Goal: Communication & Community: Answer question/provide support

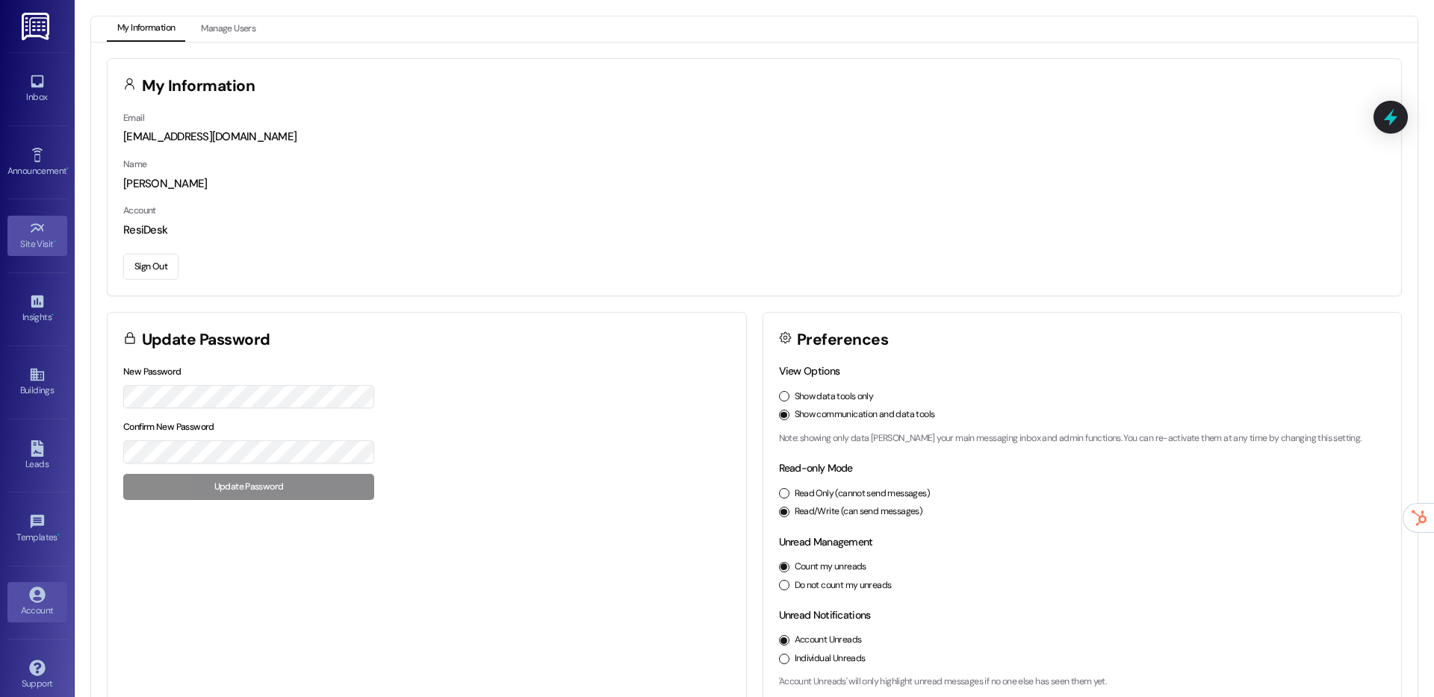
click at [35, 239] on div "Site Visit •" at bounding box center [37, 244] width 75 height 15
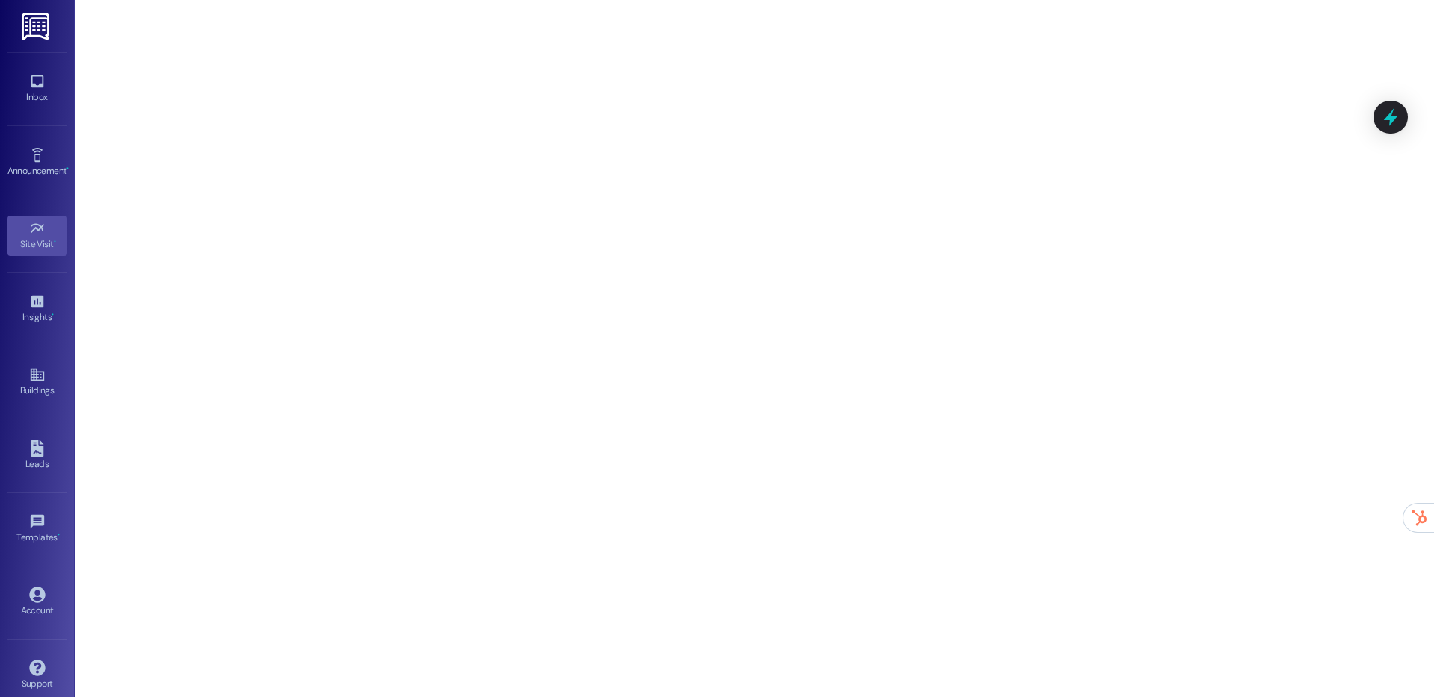
click at [28, 246] on div "Site Visit •" at bounding box center [37, 244] width 75 height 15
click at [41, 87] on icon at bounding box center [37, 81] width 16 height 16
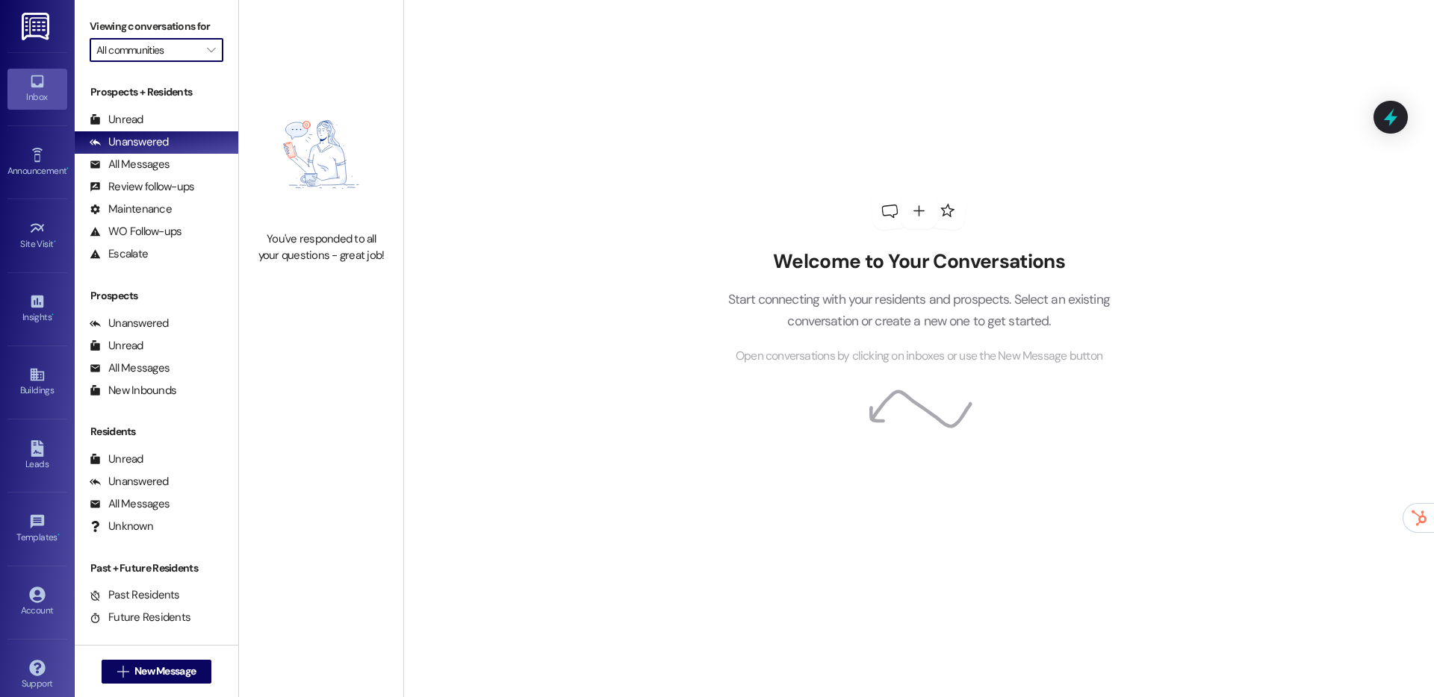
click at [128, 40] on input "All communities" at bounding box center [147, 50] width 103 height 24
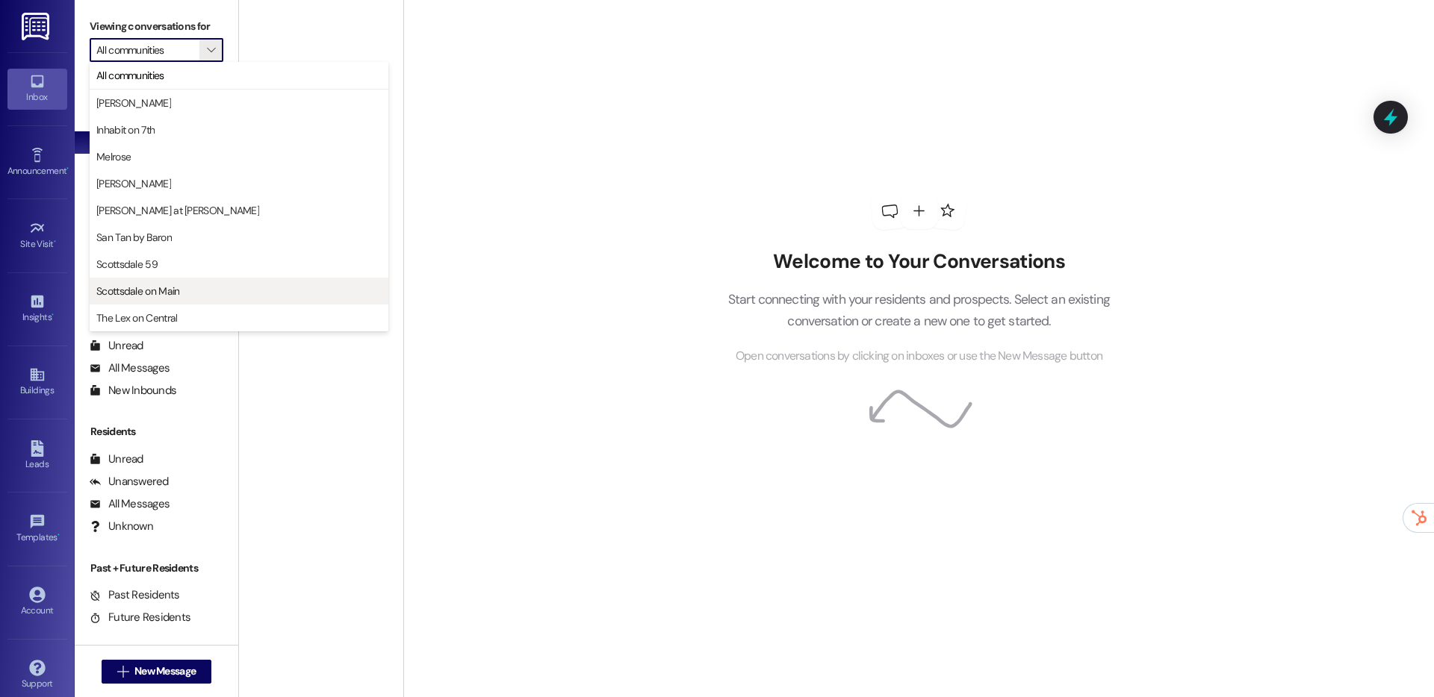
click at [140, 290] on span "Scottsdale on Main" at bounding box center [137, 291] width 83 height 15
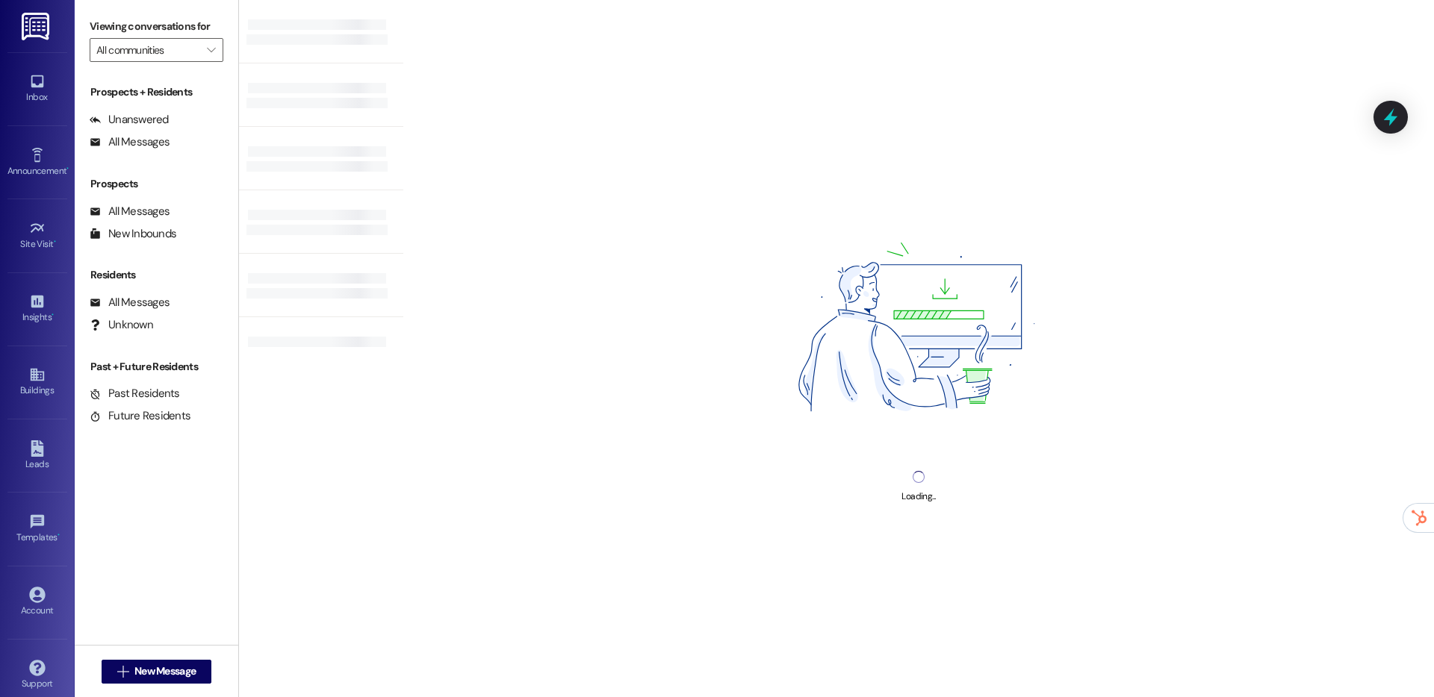
type input "Scottsdale on Main"
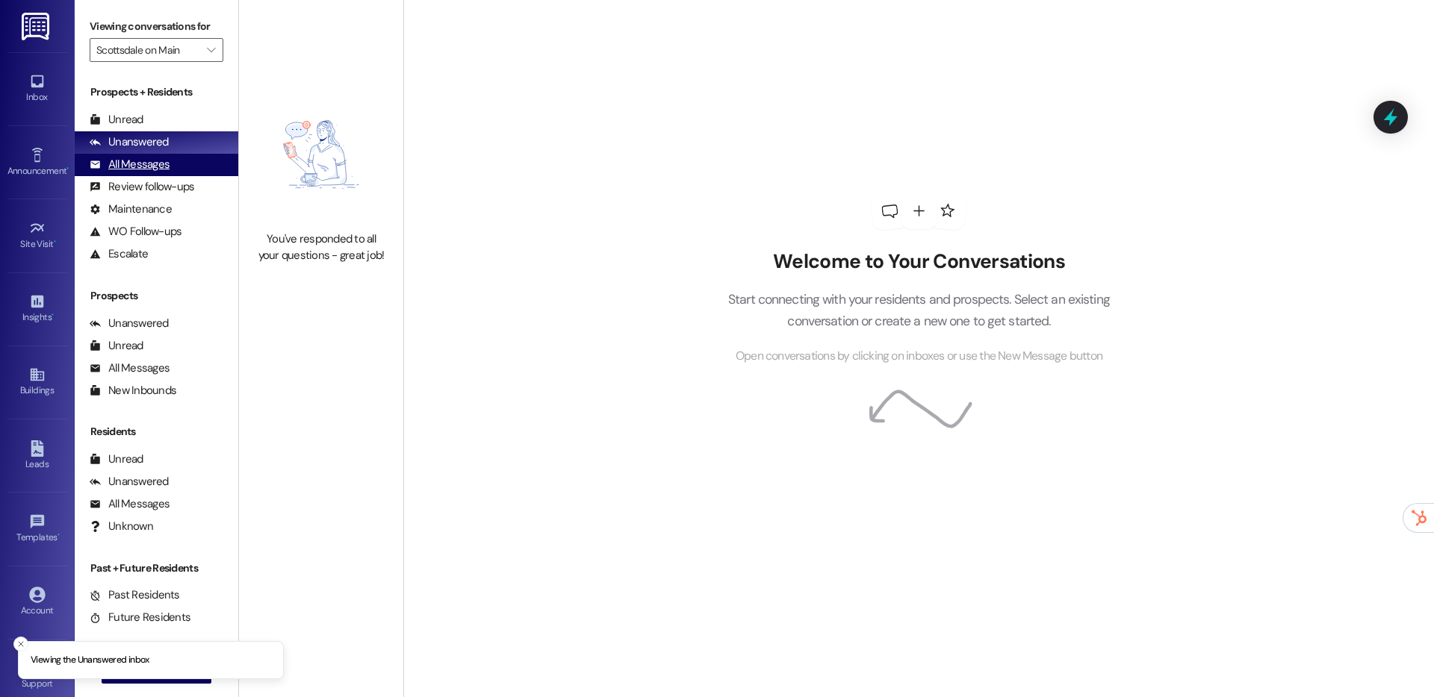
click at [140, 166] on div "All Messages" at bounding box center [130, 165] width 80 height 16
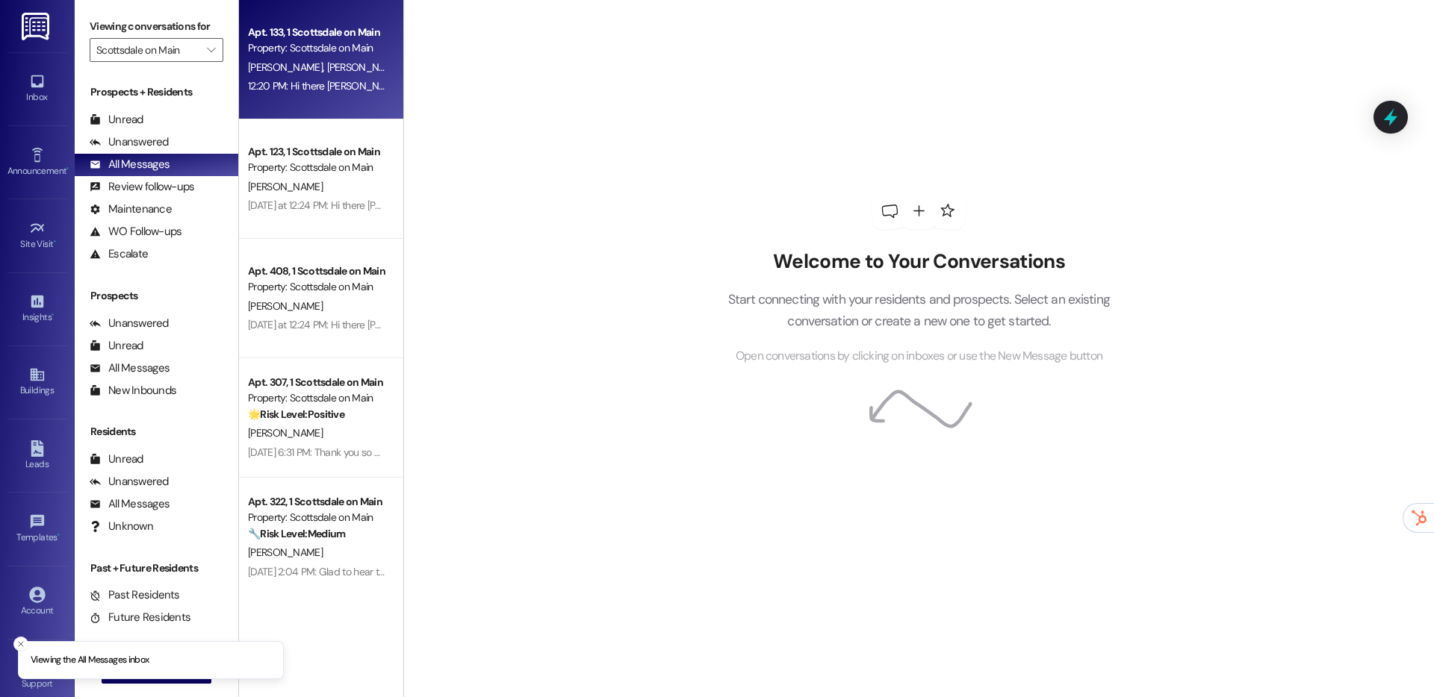
click at [281, 108] on div "Apt. 133, 1 Scottsdale on Main Property: [GEOGRAPHIC_DATA] on Main [PERSON_NAME…" at bounding box center [321, 59] width 164 height 119
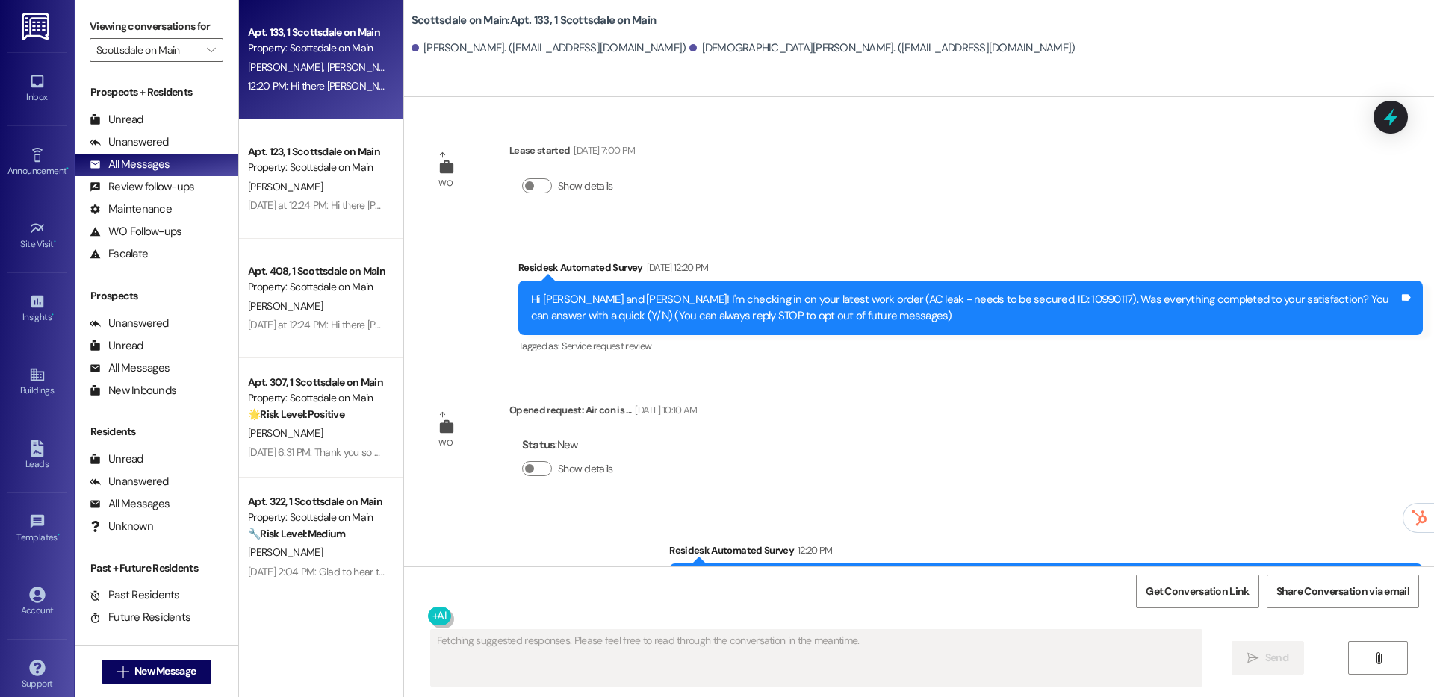
scroll to position [69, 0]
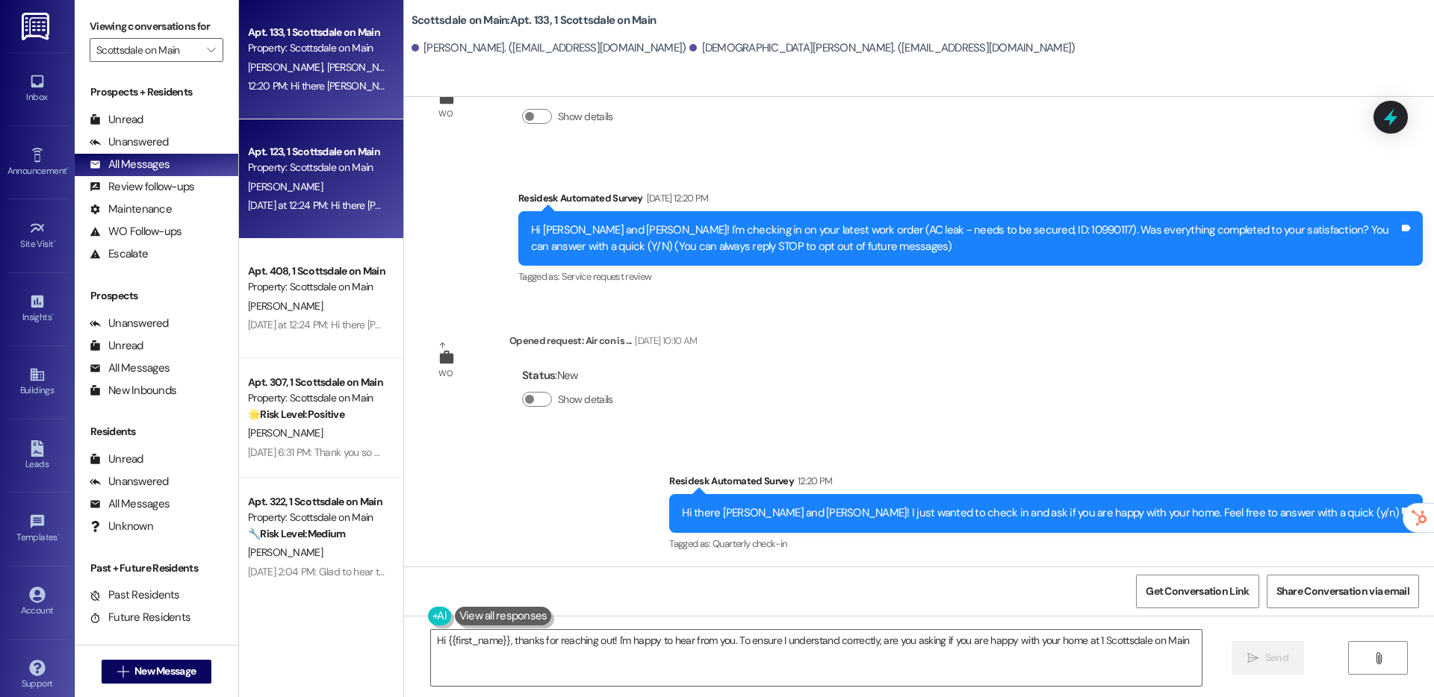
type textarea "Hi {{first_name}}, thanks for reaching out! I'm happy to hear from you. To ensu…"
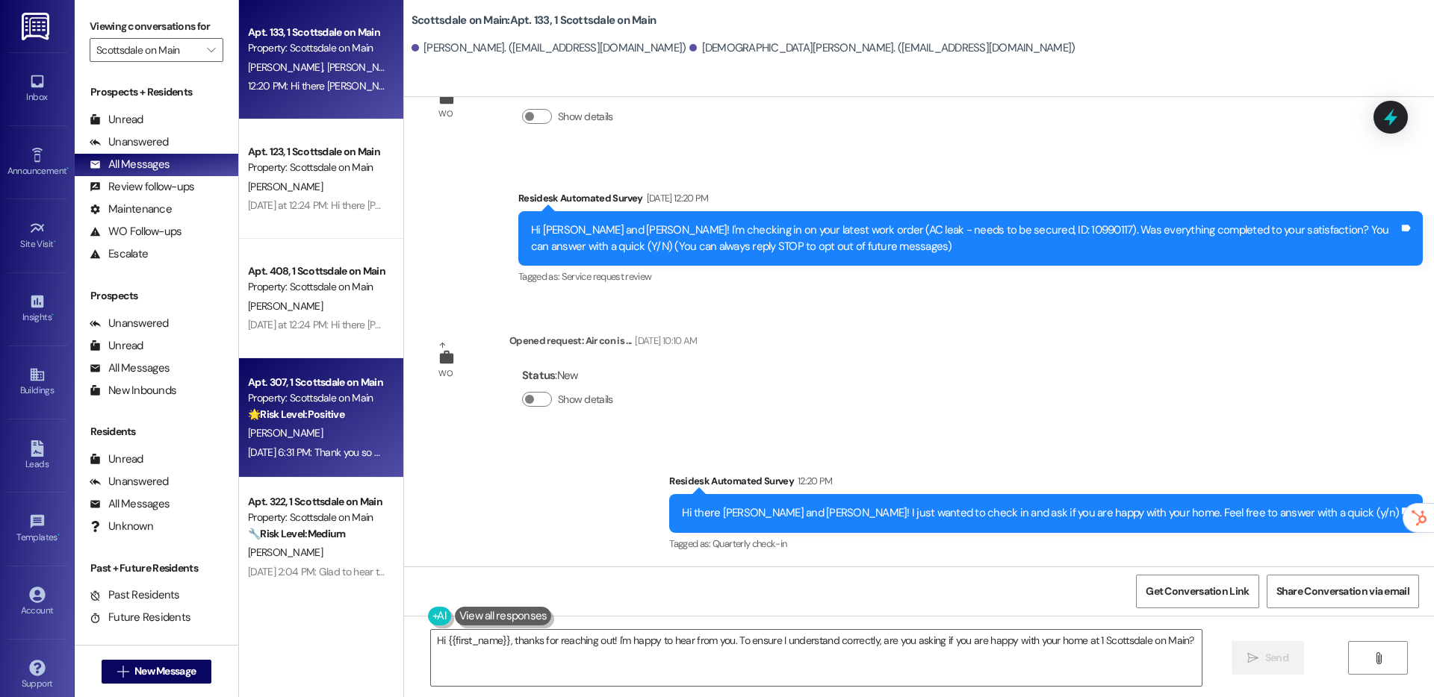
click at [324, 421] on div "🌟 Risk Level: Positive The conversation involves positive engagement and a requ…" at bounding box center [317, 415] width 138 height 16
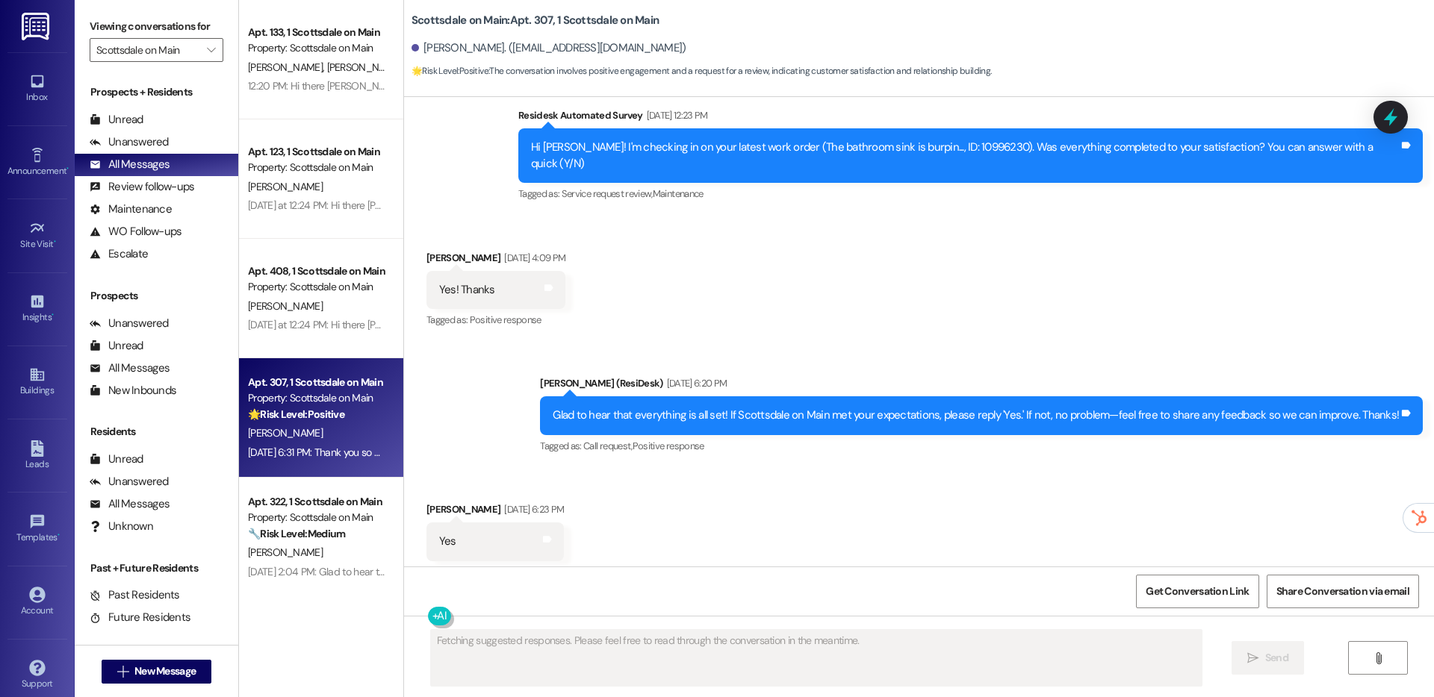
scroll to position [4767, 0]
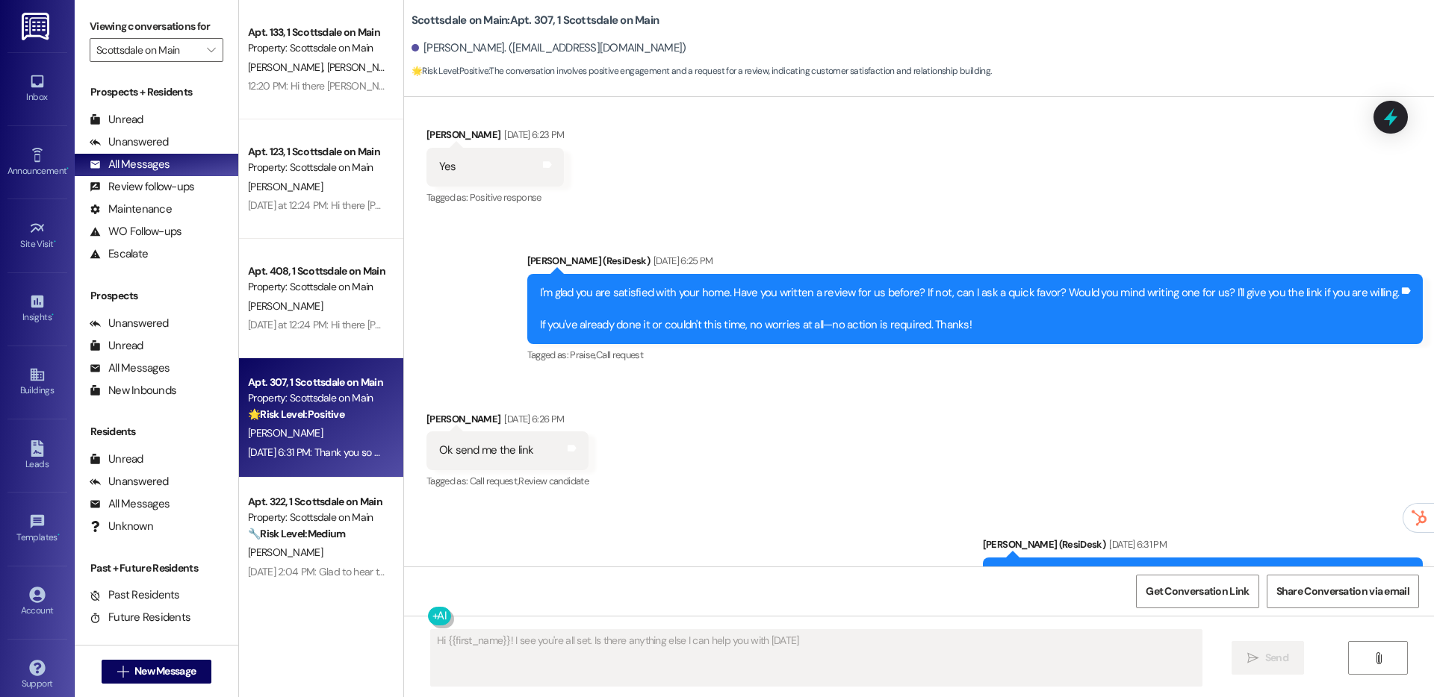
type textarea "Hi {{first_name}}! I see you're all set. Is there anything else I can help you …"
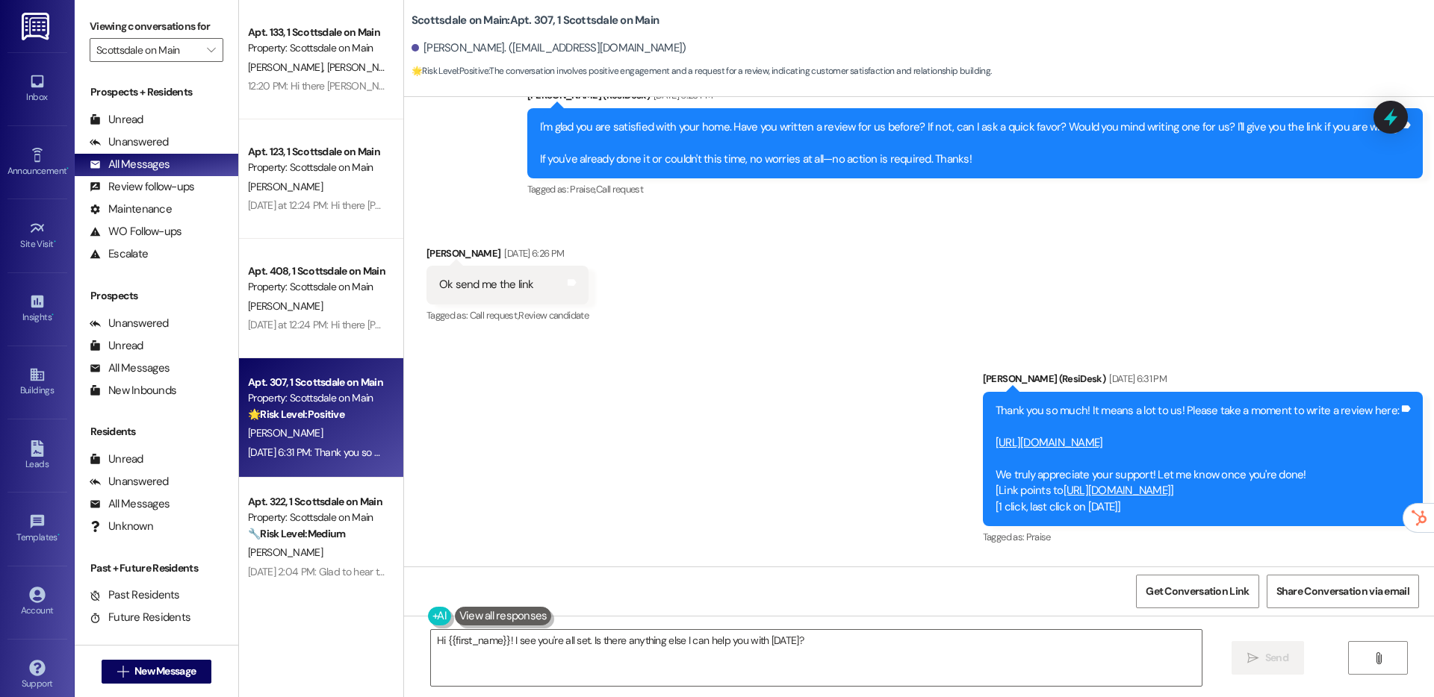
scroll to position [5045, 0]
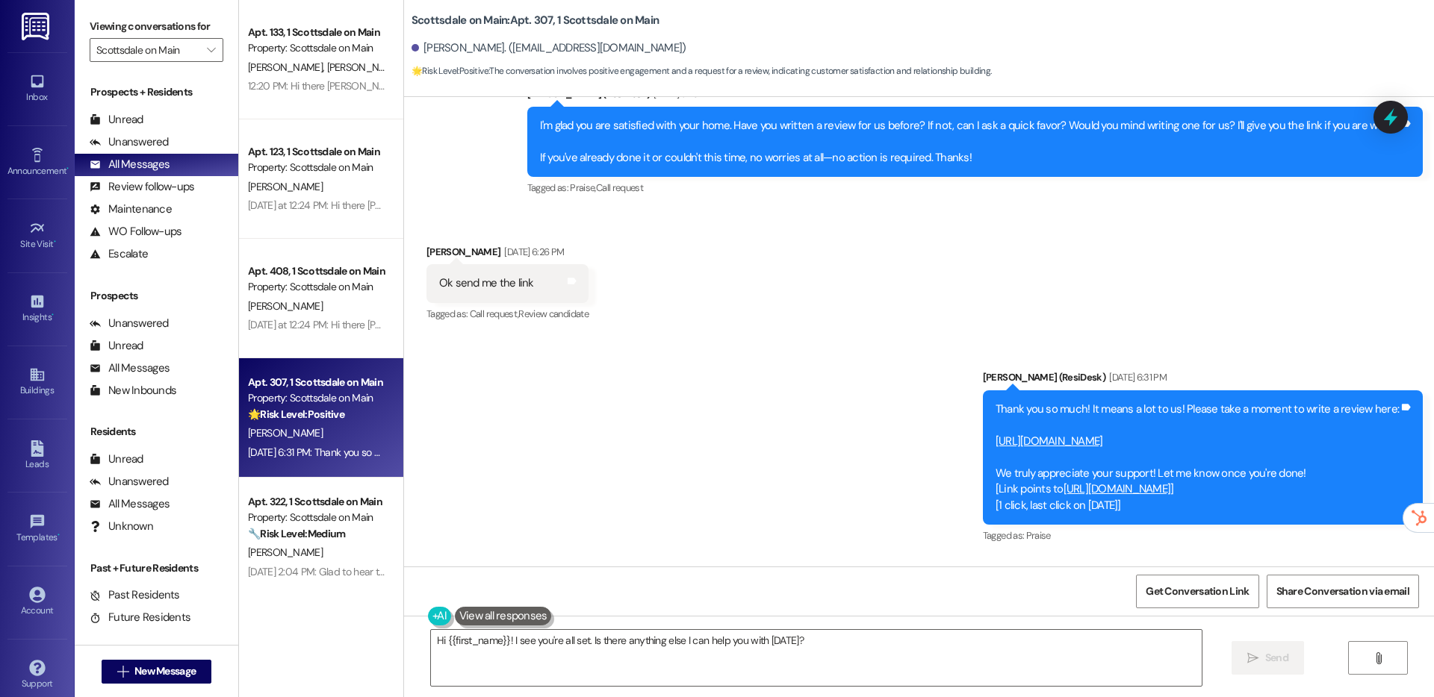
click at [1063, 482] on link "[URL][DOMAIN_NAME]" at bounding box center [1117, 489] width 108 height 15
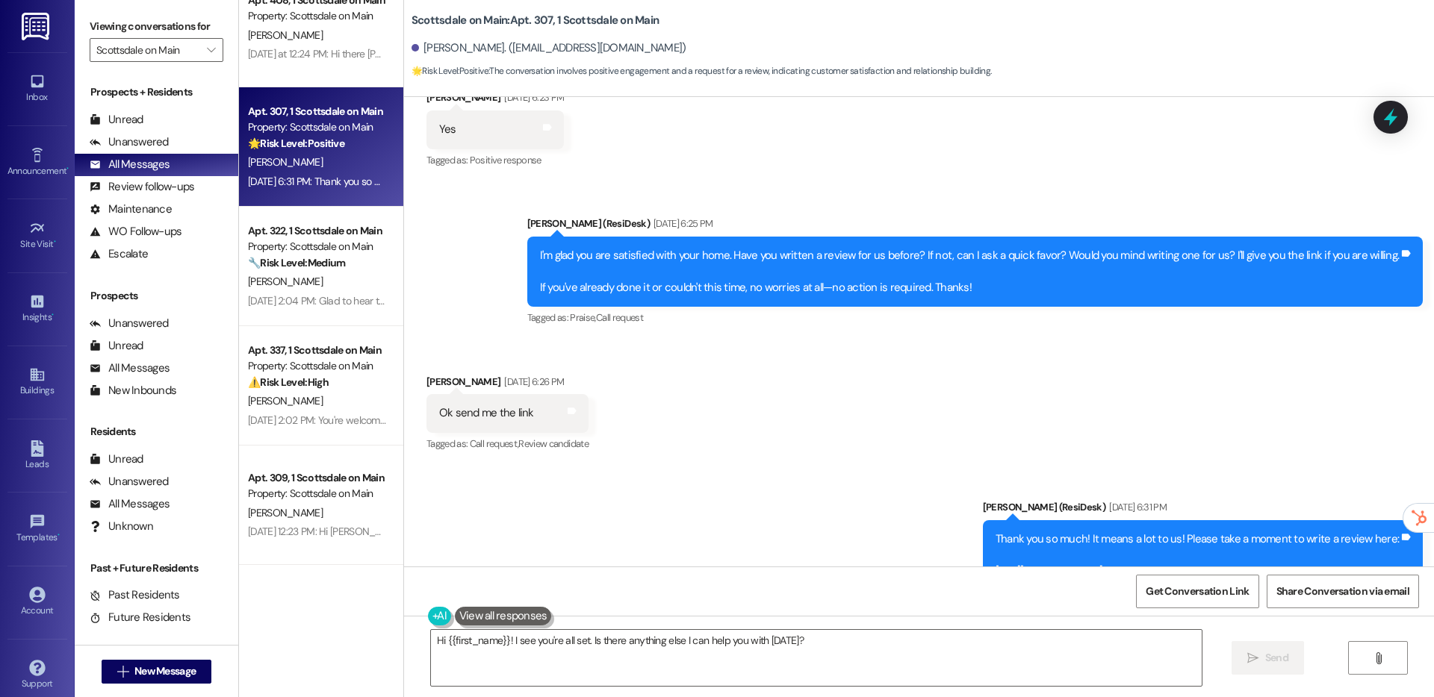
scroll to position [290, 0]
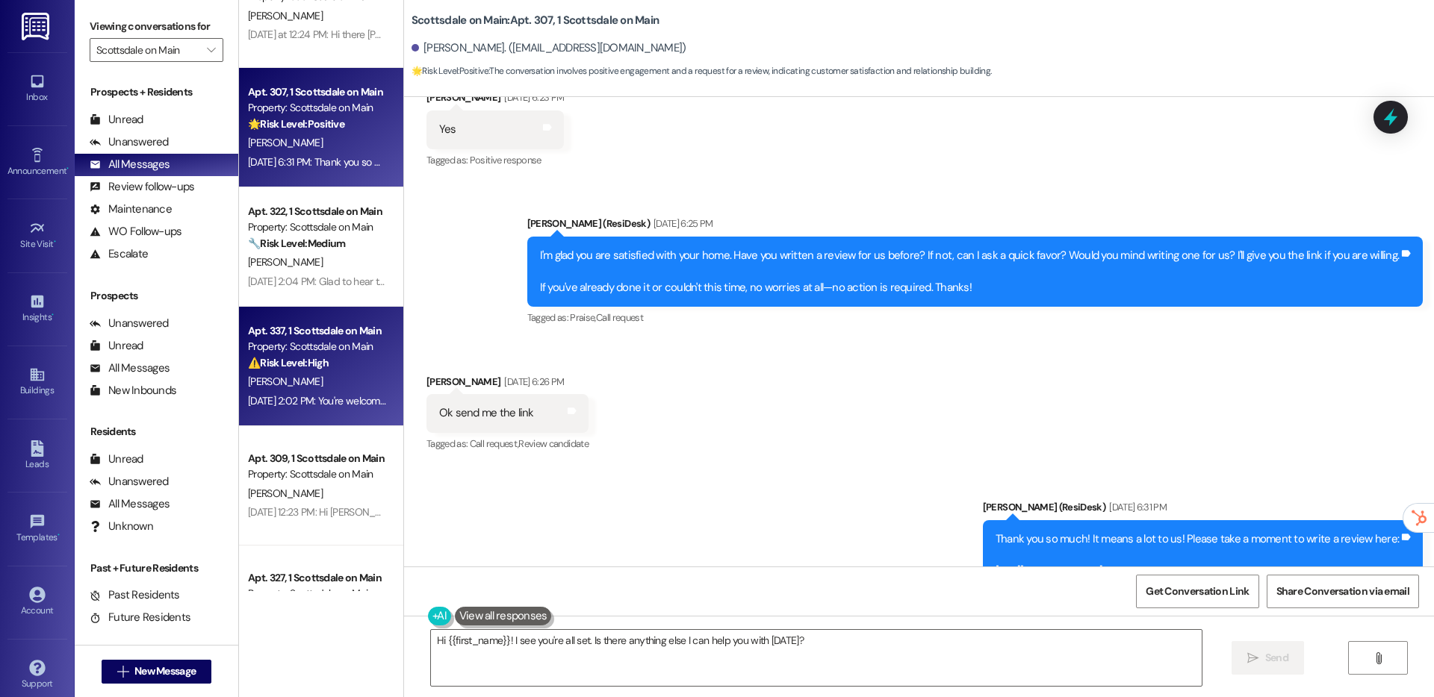
click at [273, 370] on div "⚠️ Risk Level: High The resident is expressing concern about the financial stab…" at bounding box center [317, 363] width 138 height 16
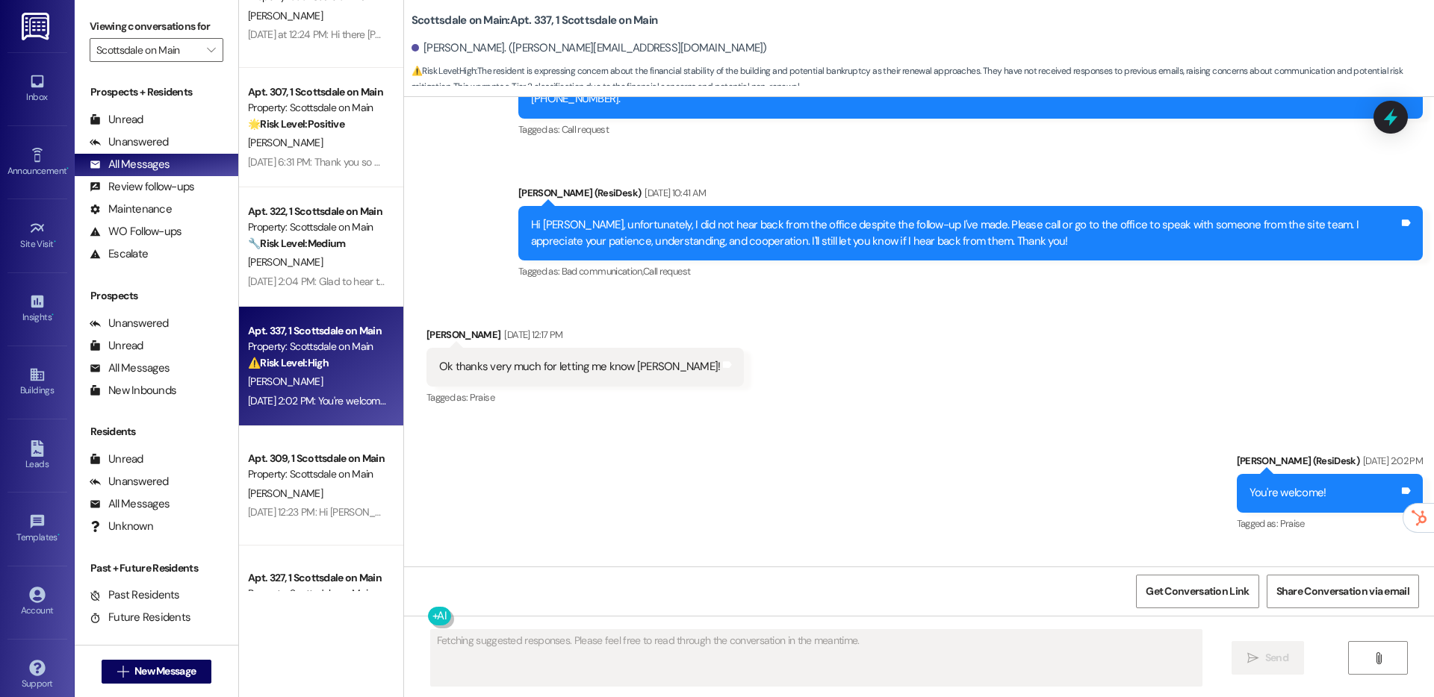
scroll to position [11028, 0]
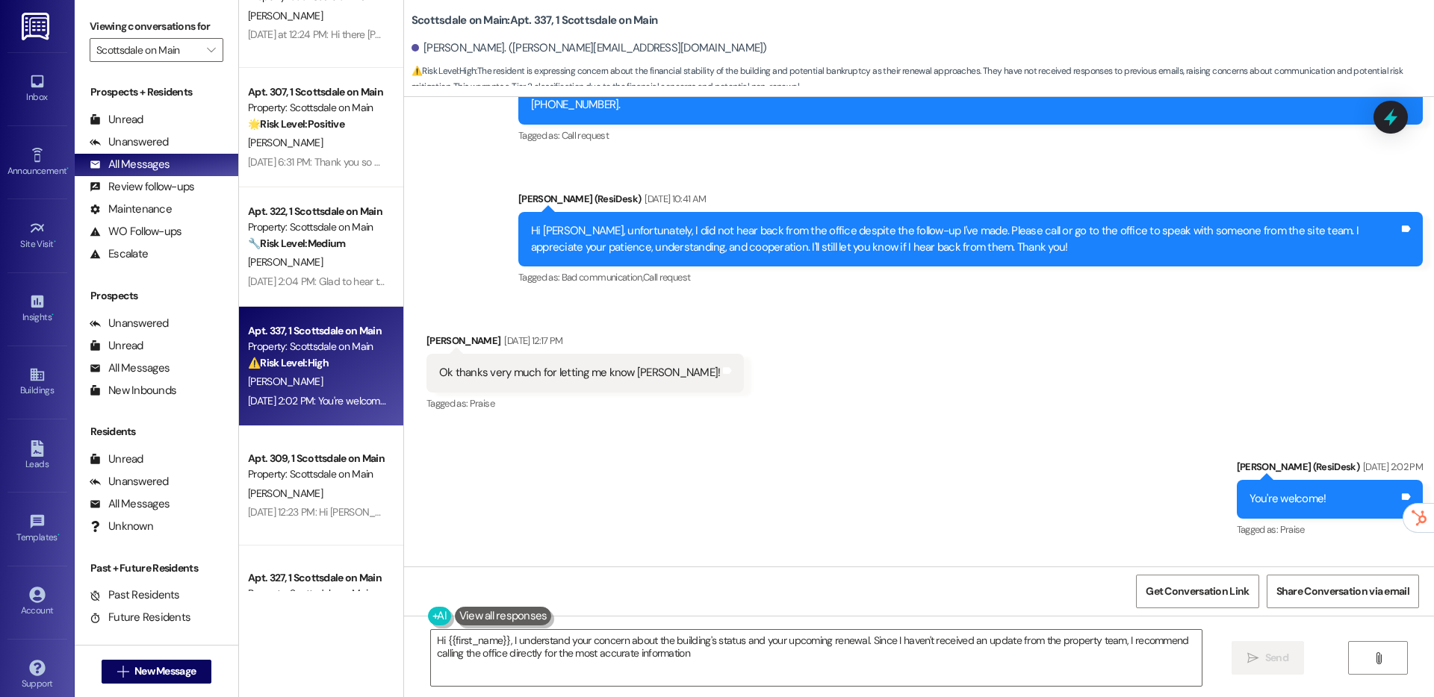
type textarea "Hi {{first_name}}, I understand your concern about the building's status and yo…"
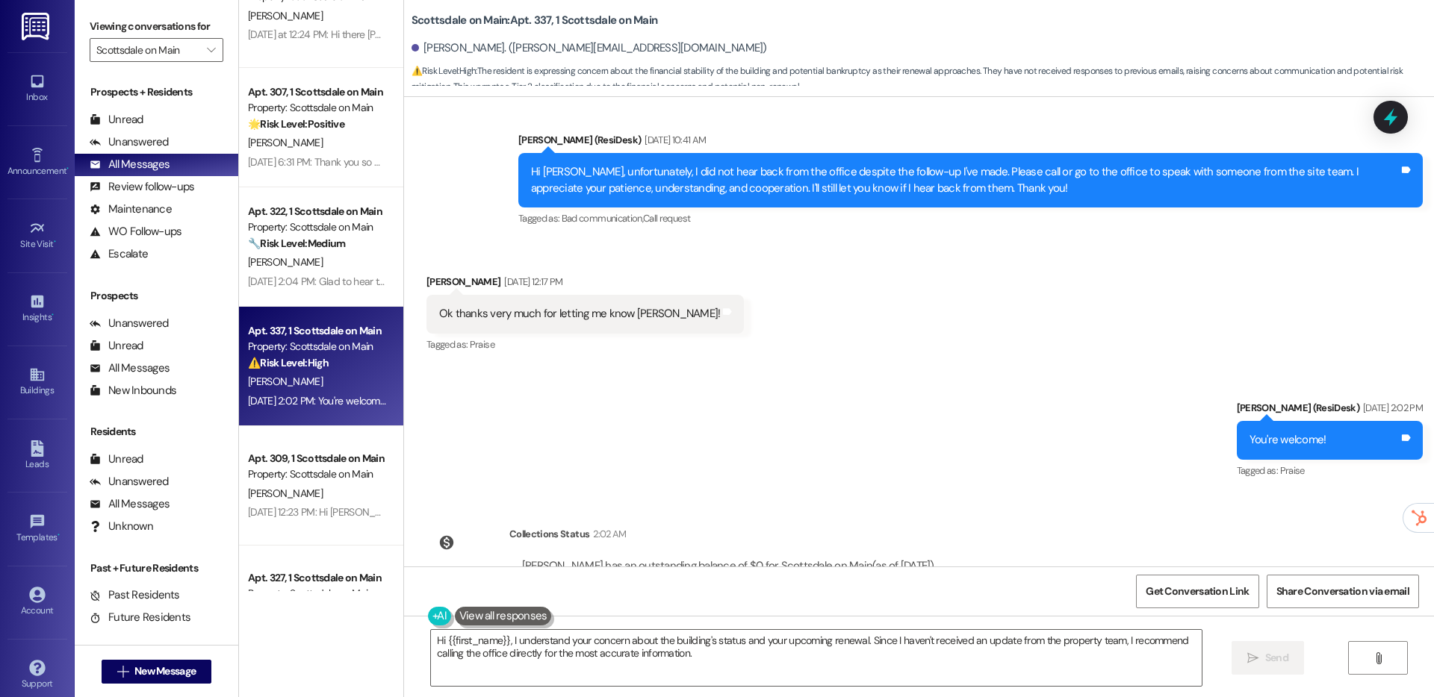
scroll to position [11087, 0]
click at [199, 41] on button "" at bounding box center [211, 50] width 24 height 24
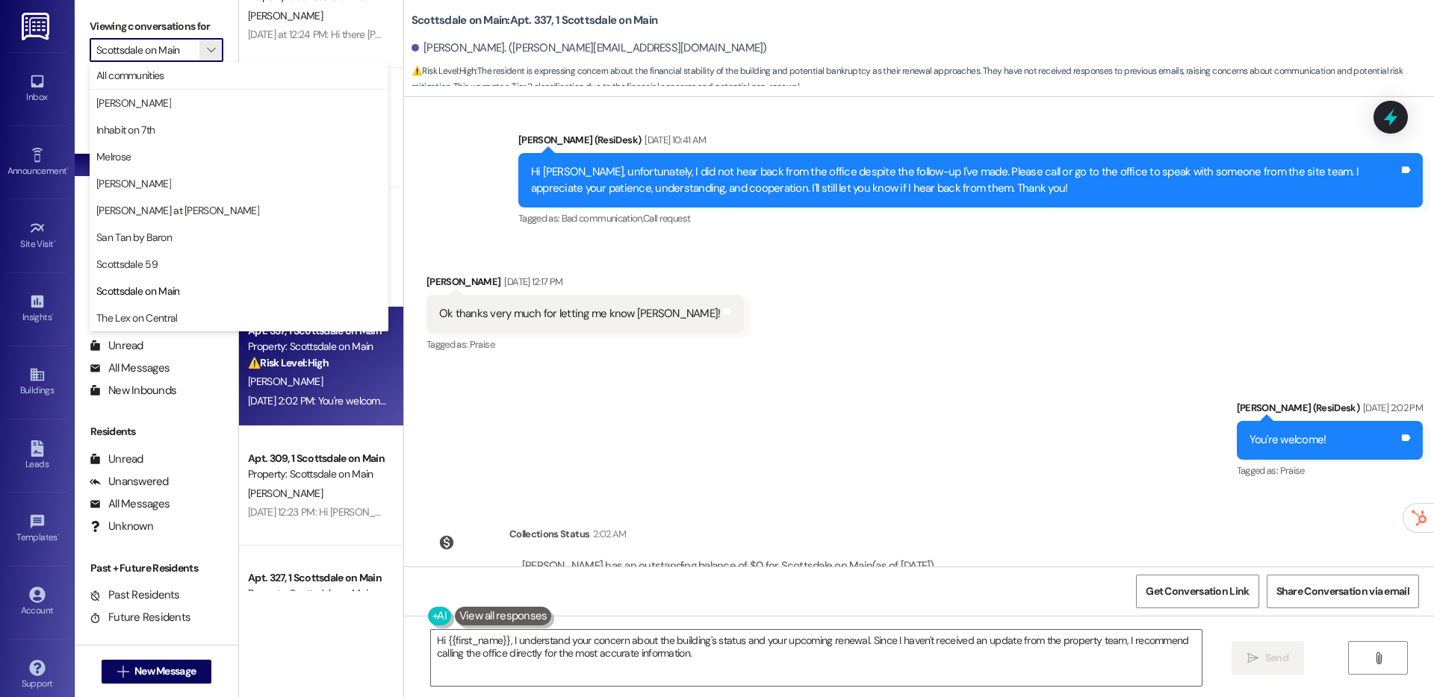
click at [34, 60] on div "Inbox Go to Inbox" at bounding box center [37, 88] width 60 height 73
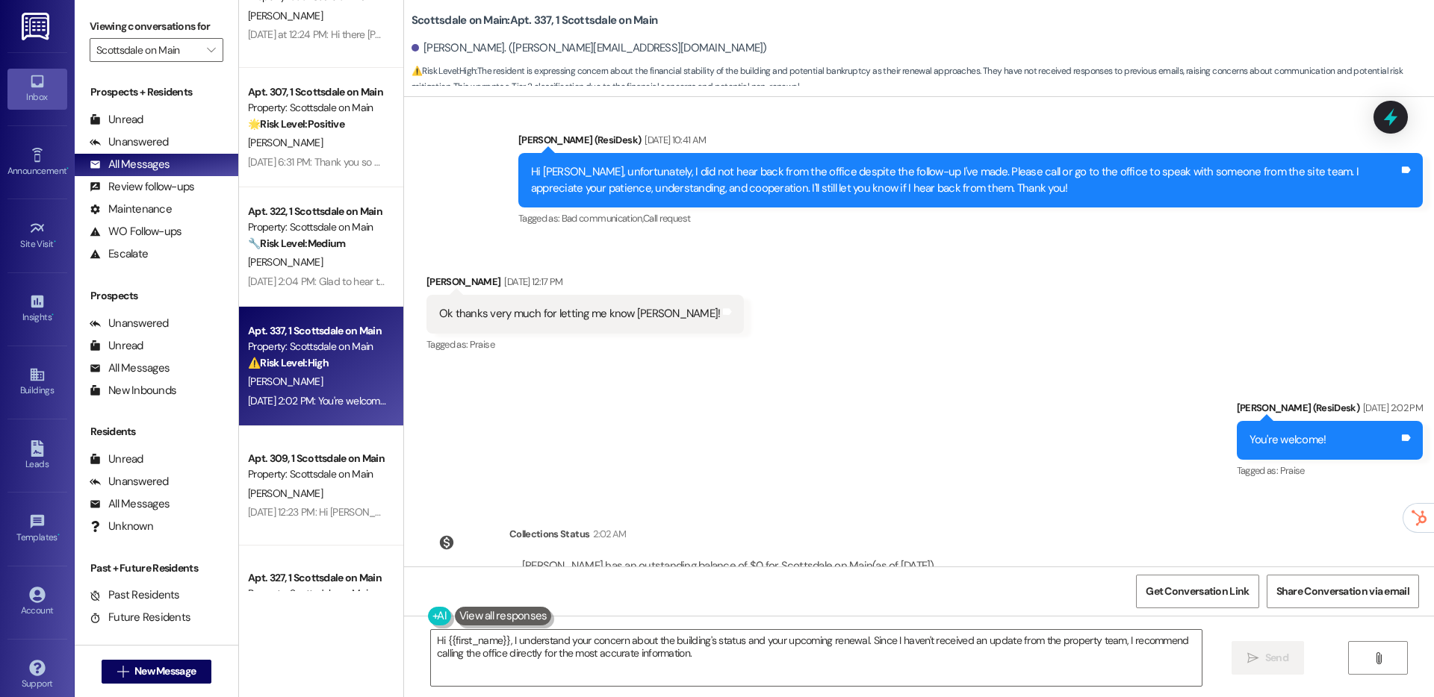
click at [34, 93] on div "Inbox" at bounding box center [37, 97] width 75 height 15
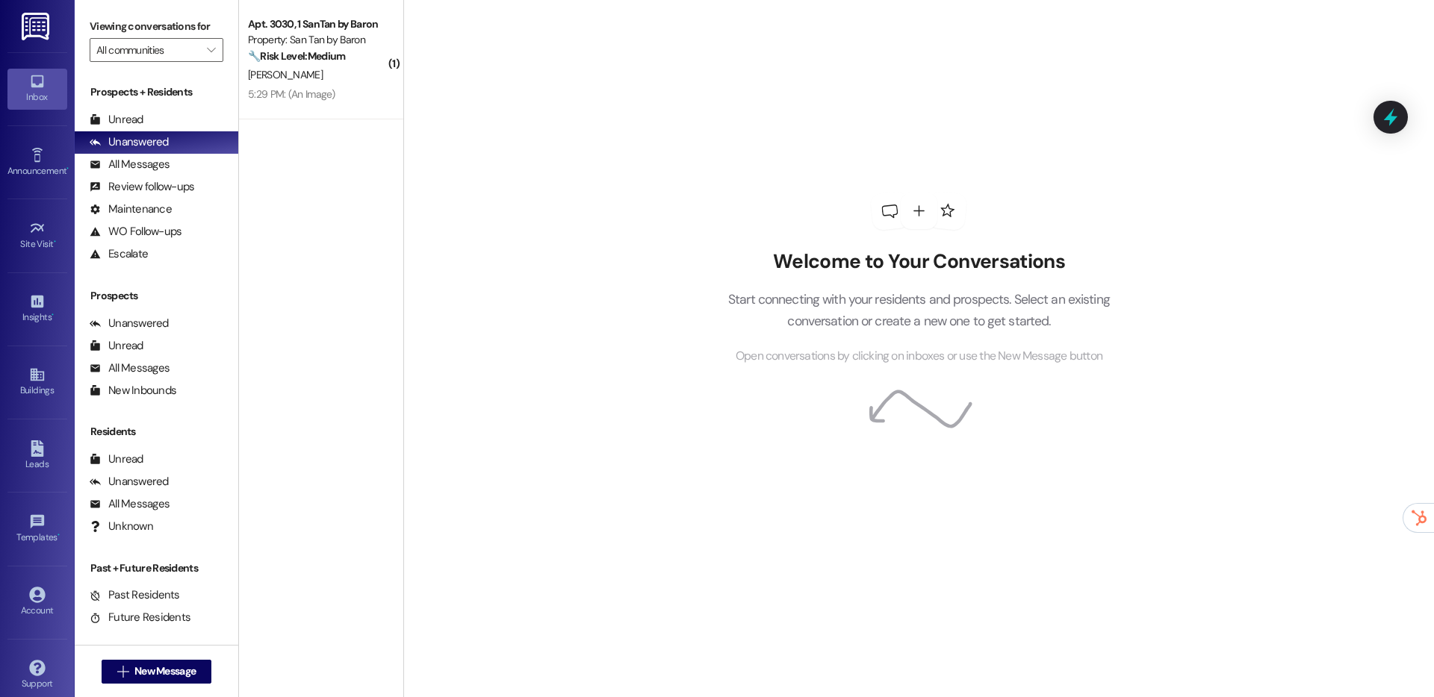
click at [37, 578] on div "Account Go to Account" at bounding box center [37, 602] width 60 height 73
click at [37, 606] on div "Account" at bounding box center [37, 610] width 75 height 15
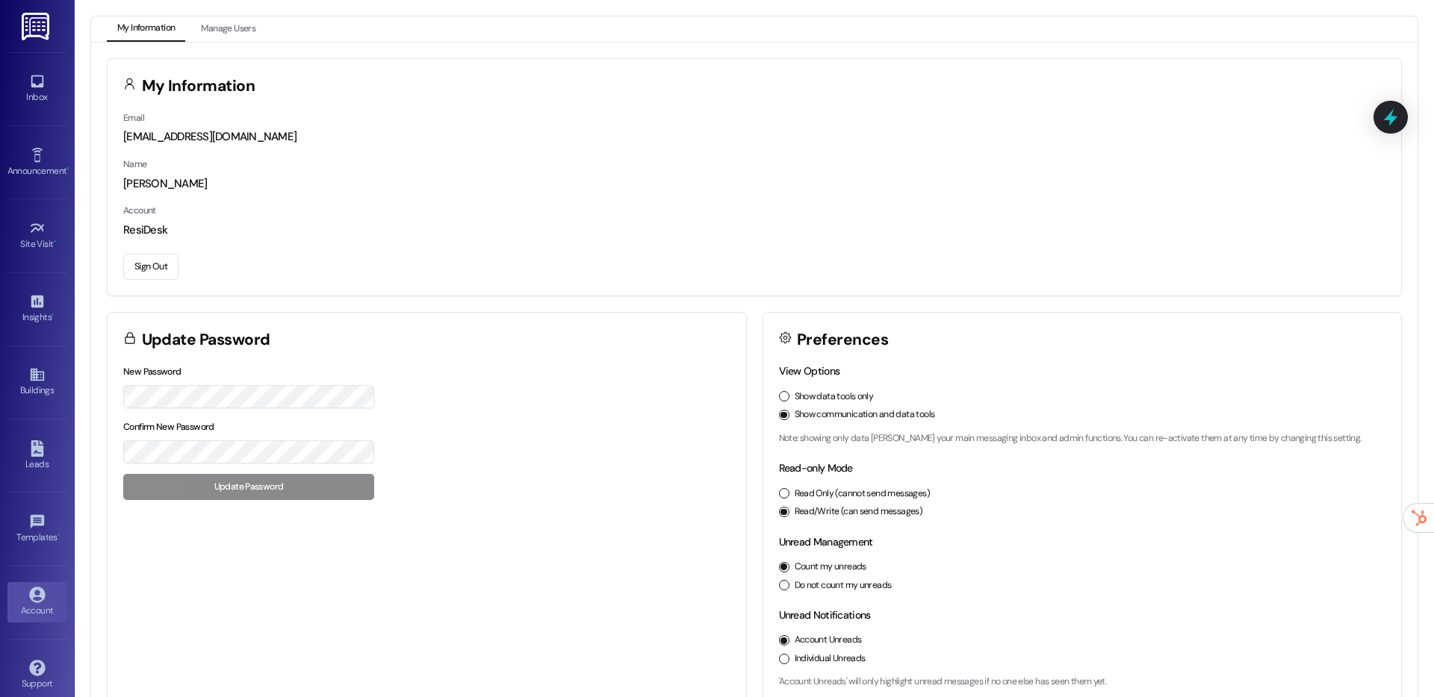
click at [146, 267] on button "Sign Out" at bounding box center [150, 267] width 55 height 26
